Goal: Communication & Community: Participate in discussion

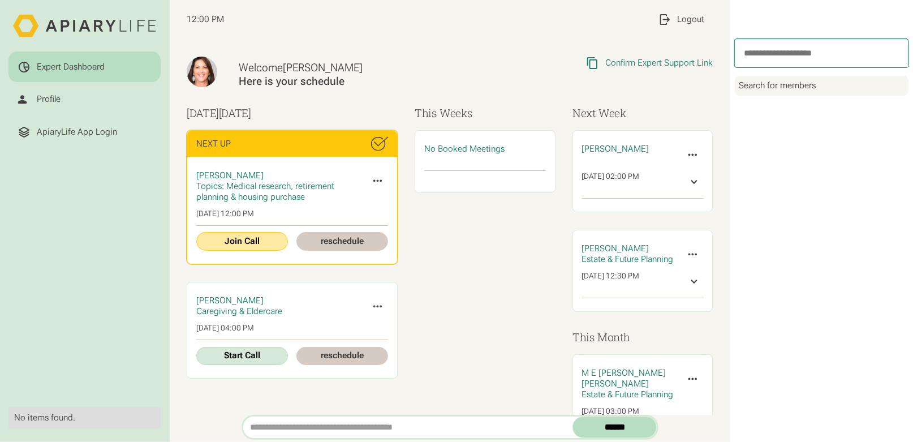
click at [235, 242] on link "Join Call" at bounding box center [242, 241] width 92 height 19
